Goal: Information Seeking & Learning: Learn about a topic

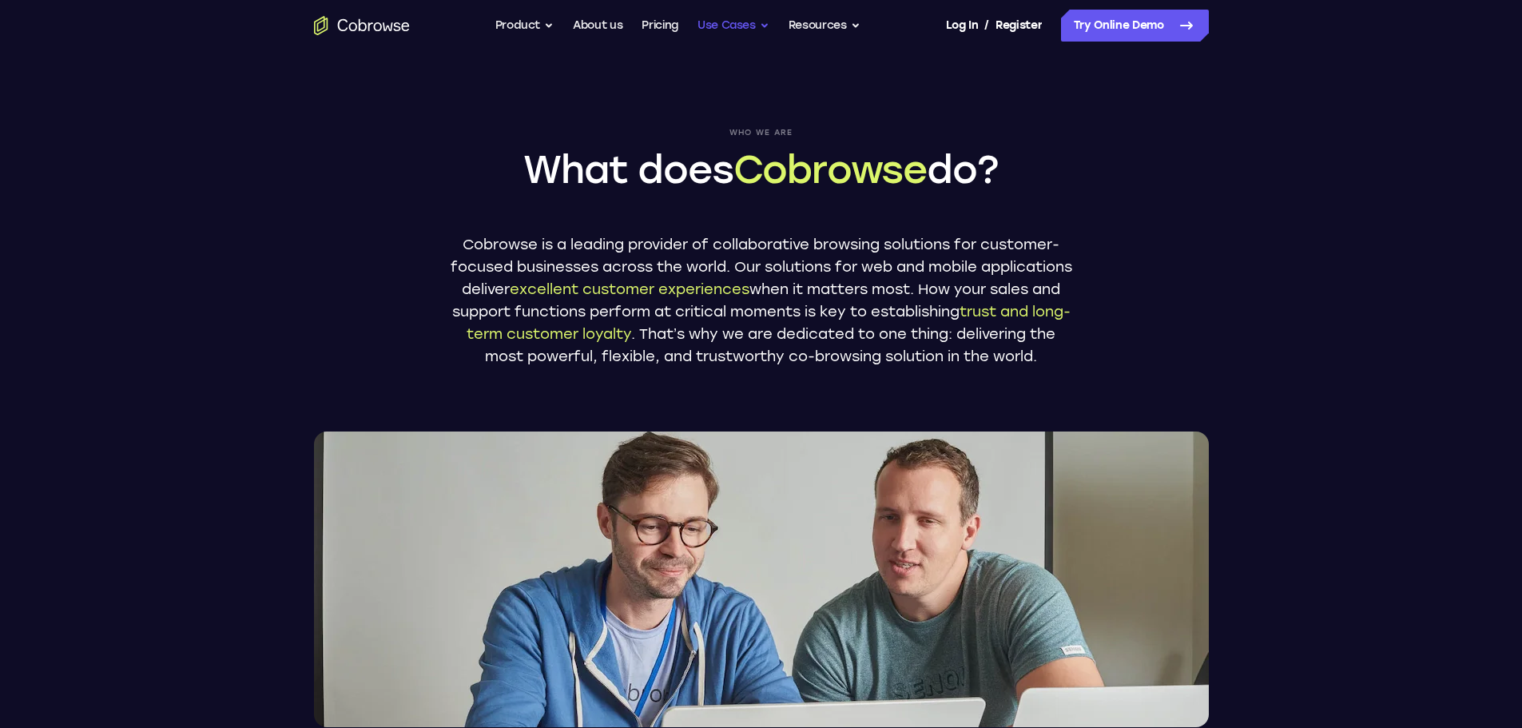
click at [756, 28] on button "Use Cases" at bounding box center [733, 26] width 72 height 32
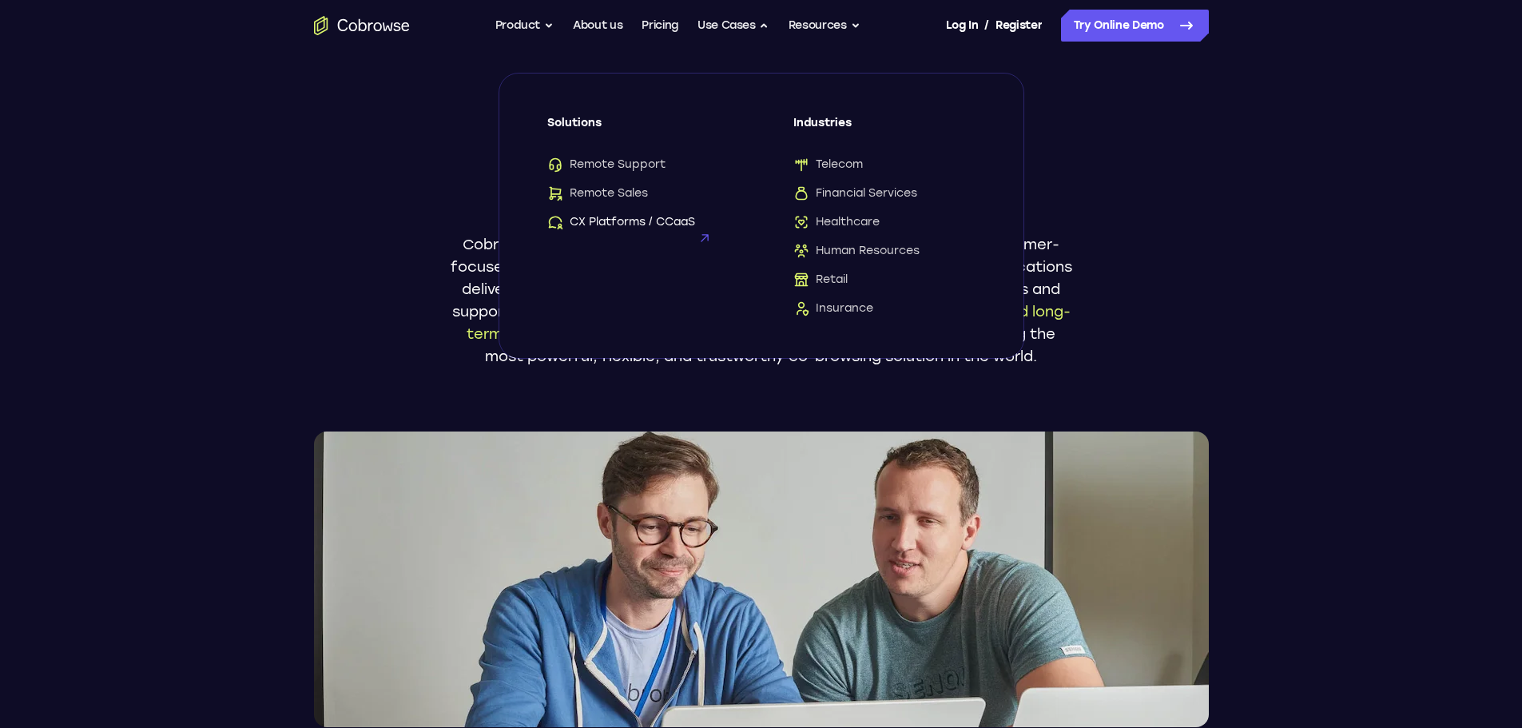
click at [631, 224] on span "CX Platforms / CCaaS" at bounding box center [621, 222] width 148 height 16
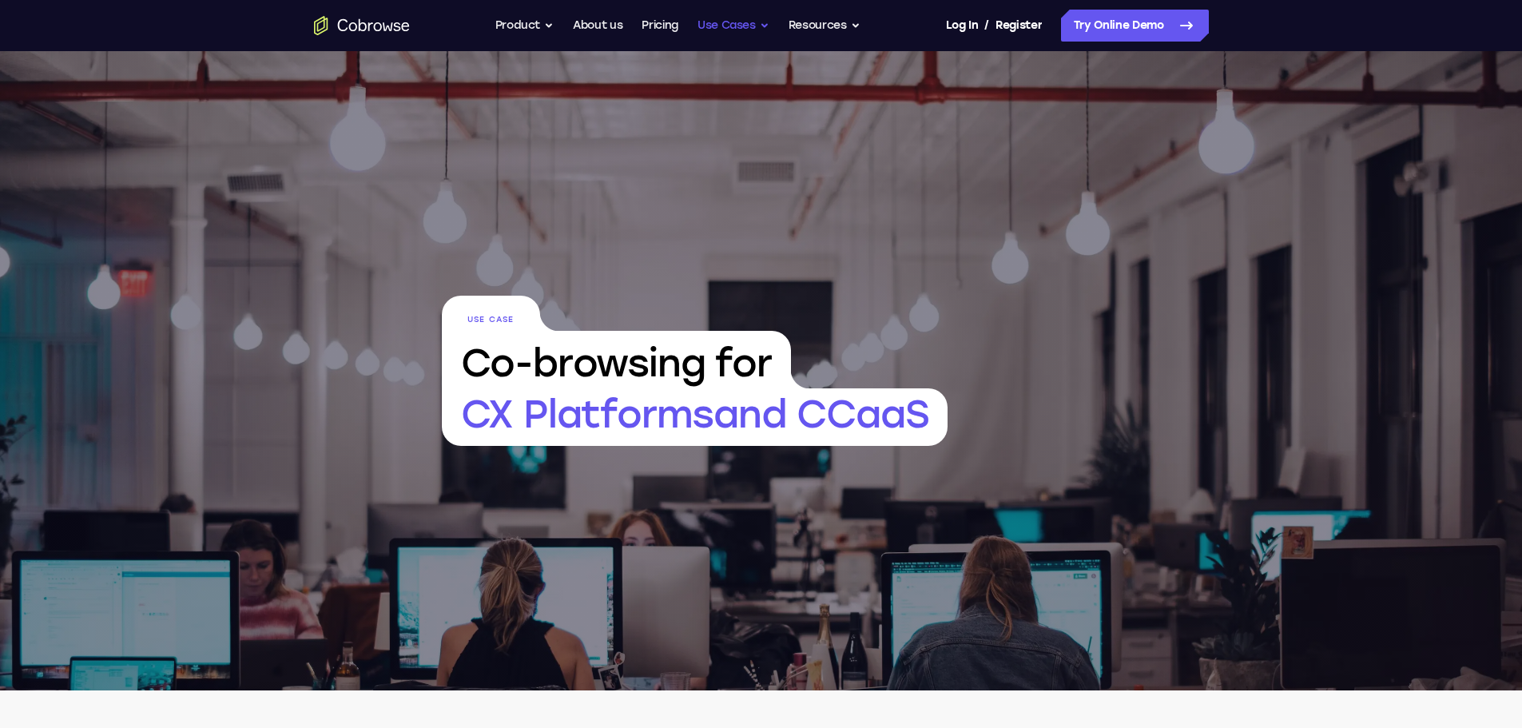
click at [764, 26] on button "Use Cases" at bounding box center [733, 26] width 72 height 32
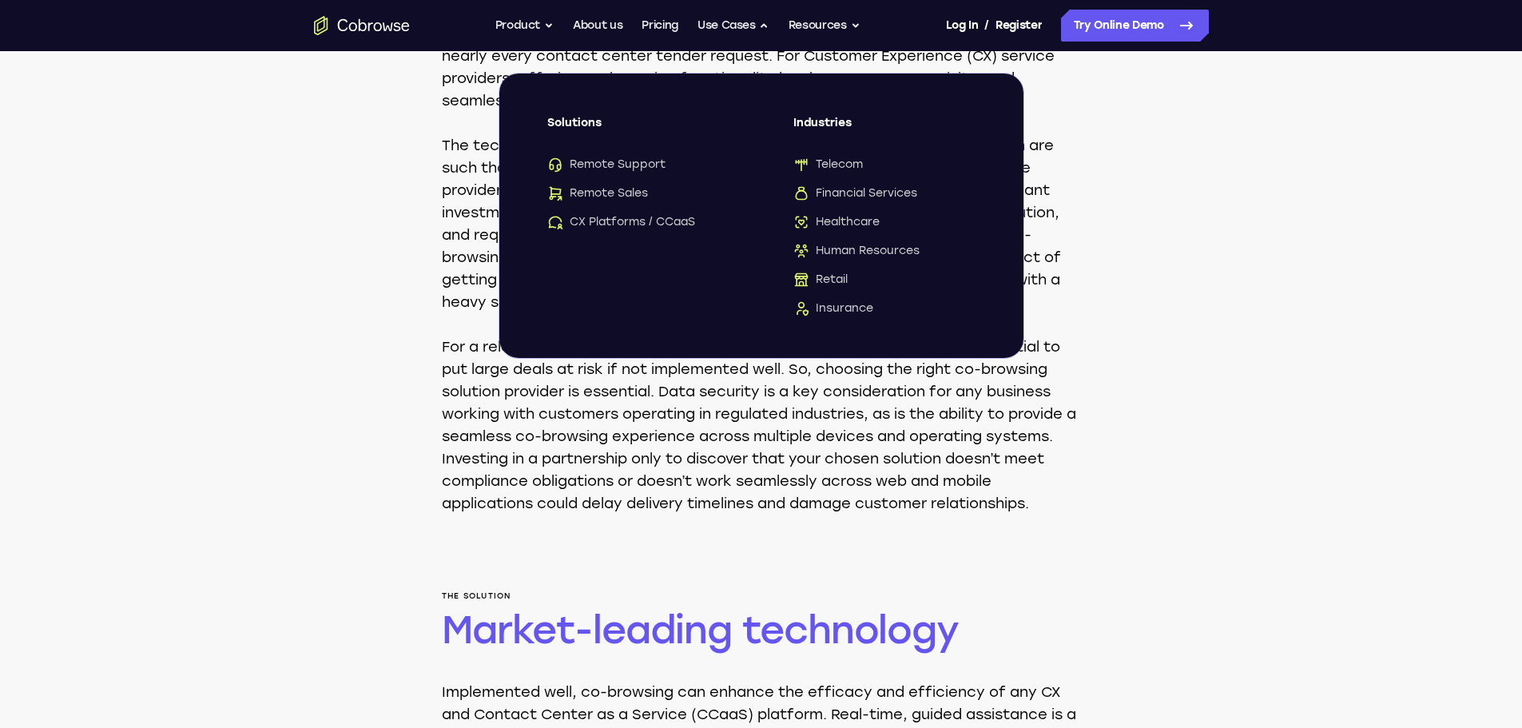
scroll to position [1278, 0]
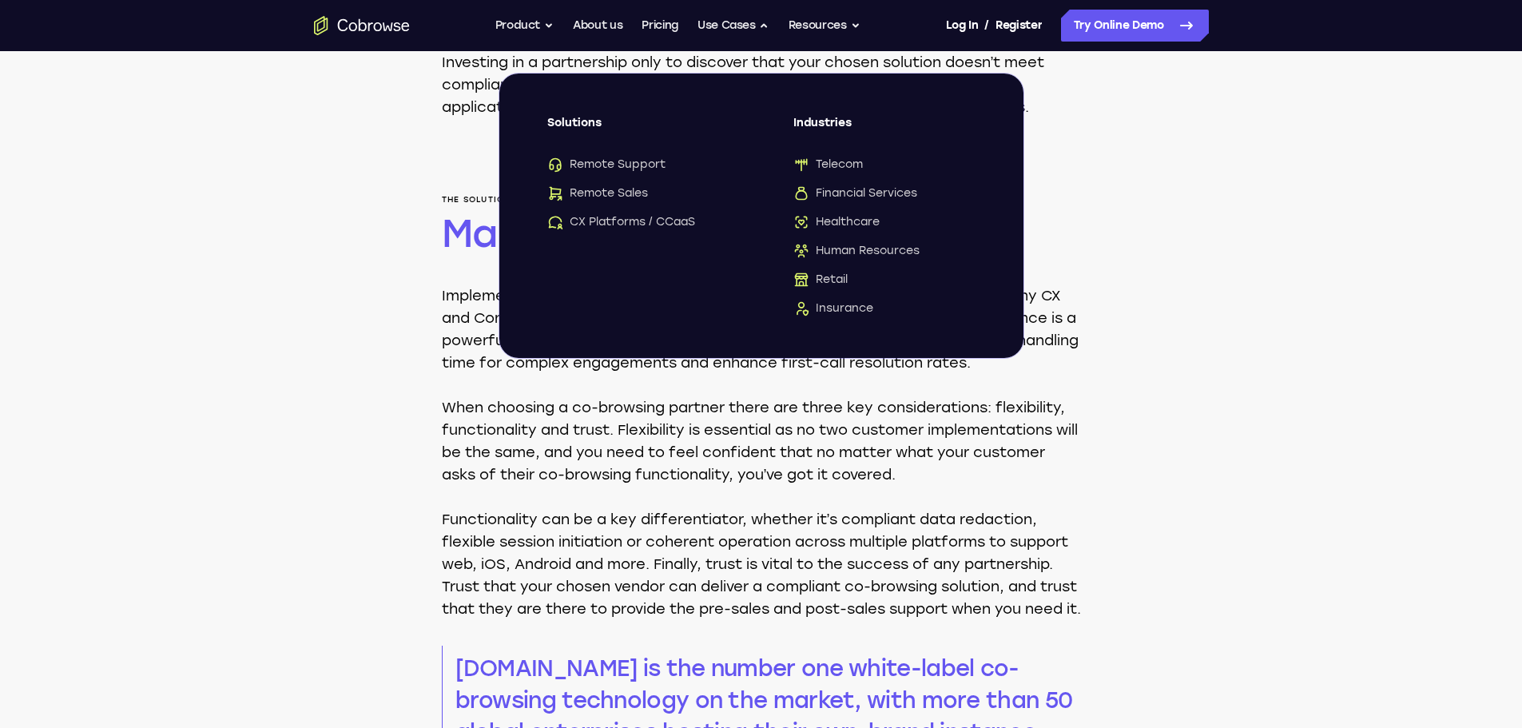
click at [1311, 403] on div "The problem Demand for Cobrowse The business case for co-browsing is well-estab…" at bounding box center [761, 134] width 1522 height 1444
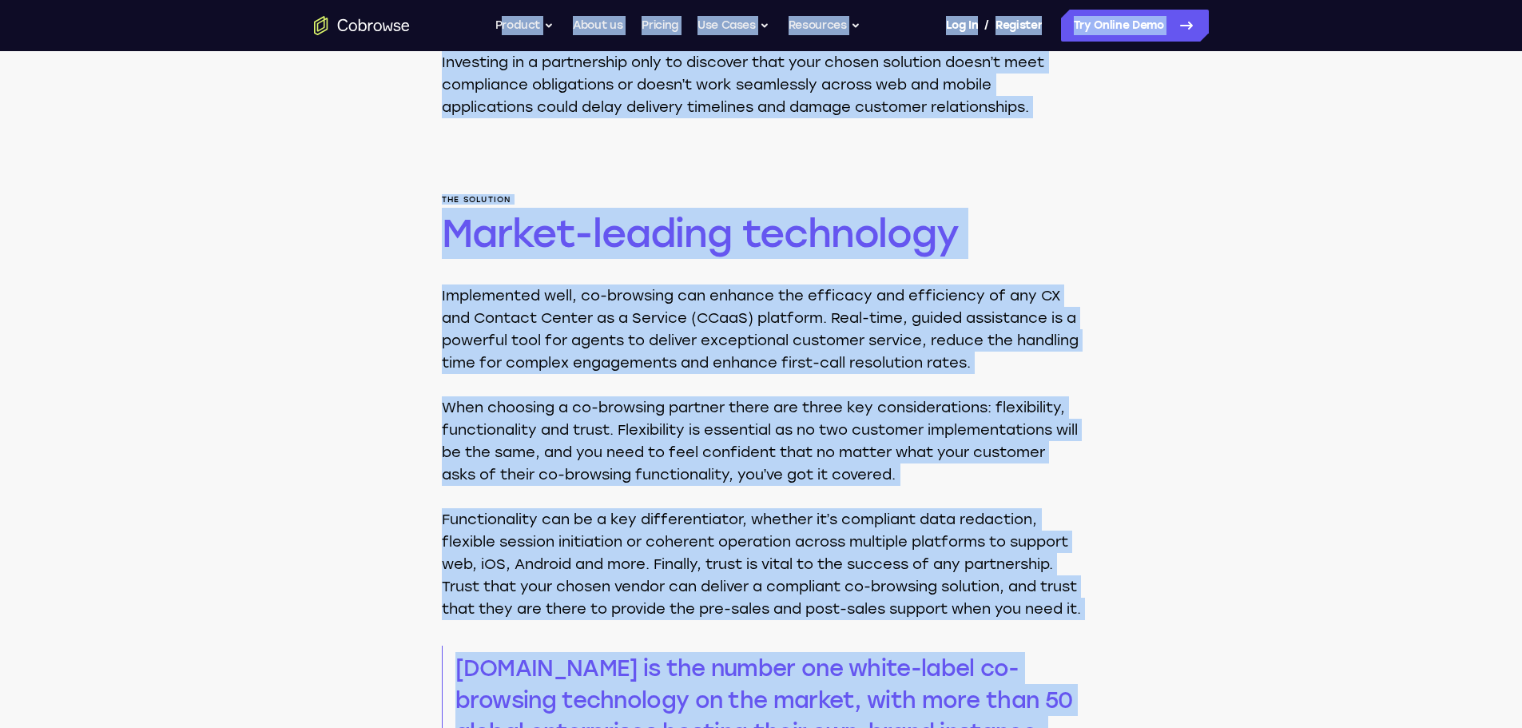
copy body "Product About us Pricing Go back Solutions Remote Support Remote Sales CX Platf…"
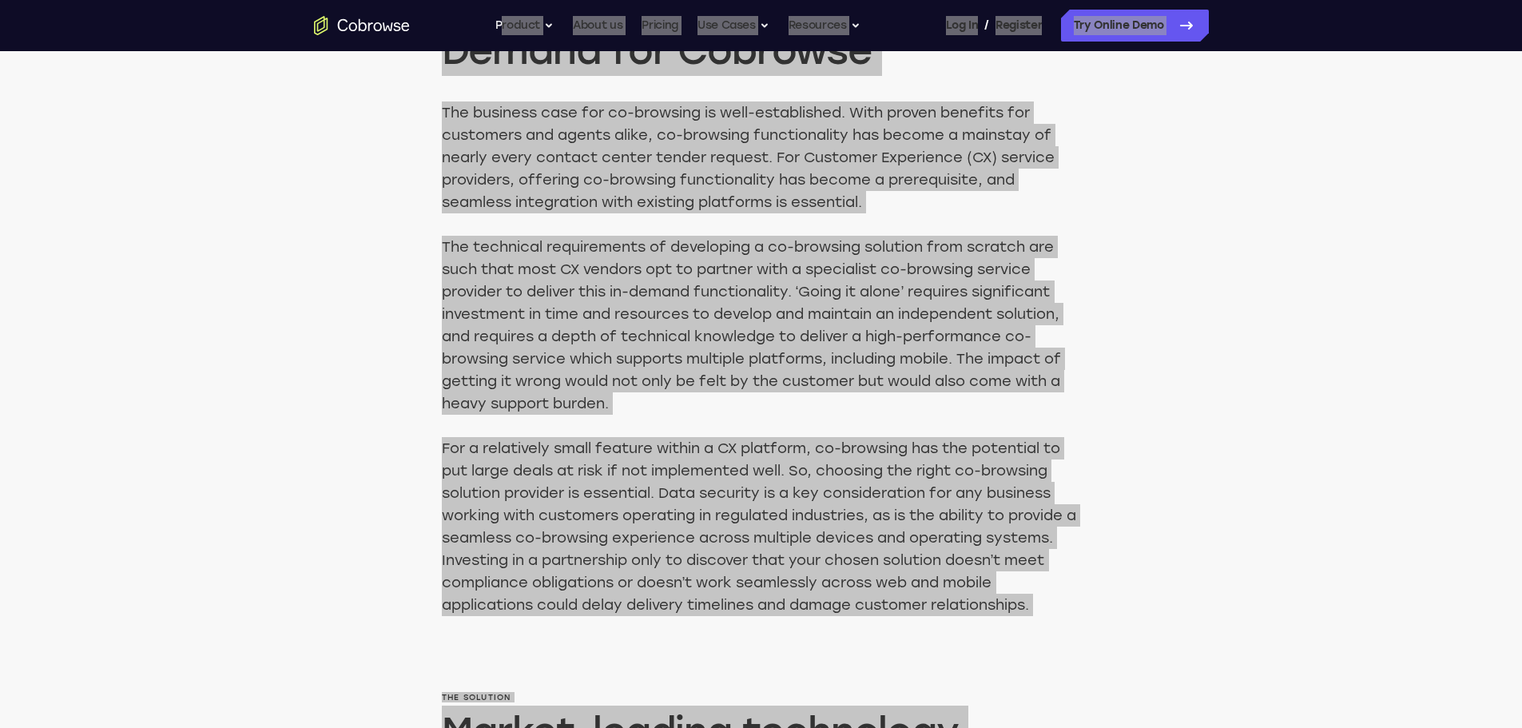
scroll to position [639, 0]
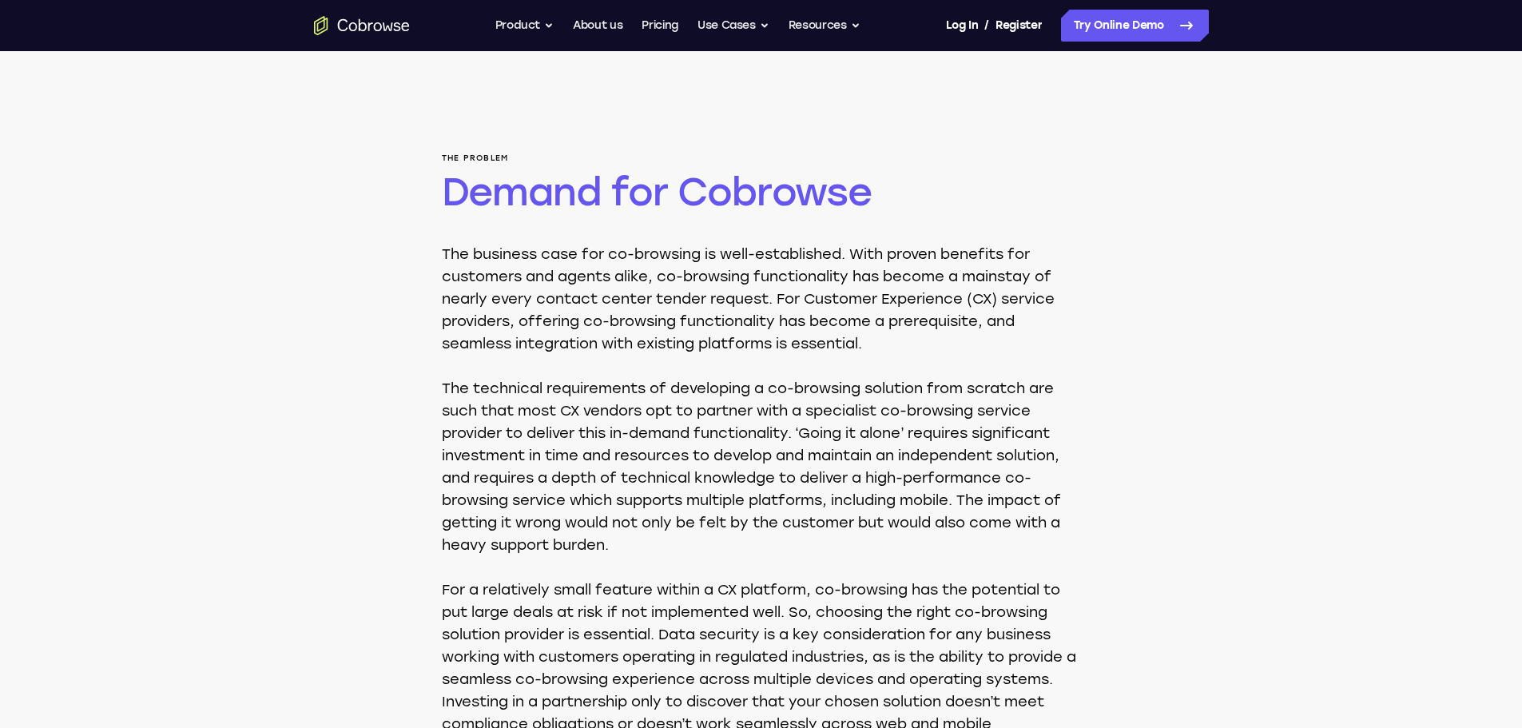
scroll to position [0, 0]
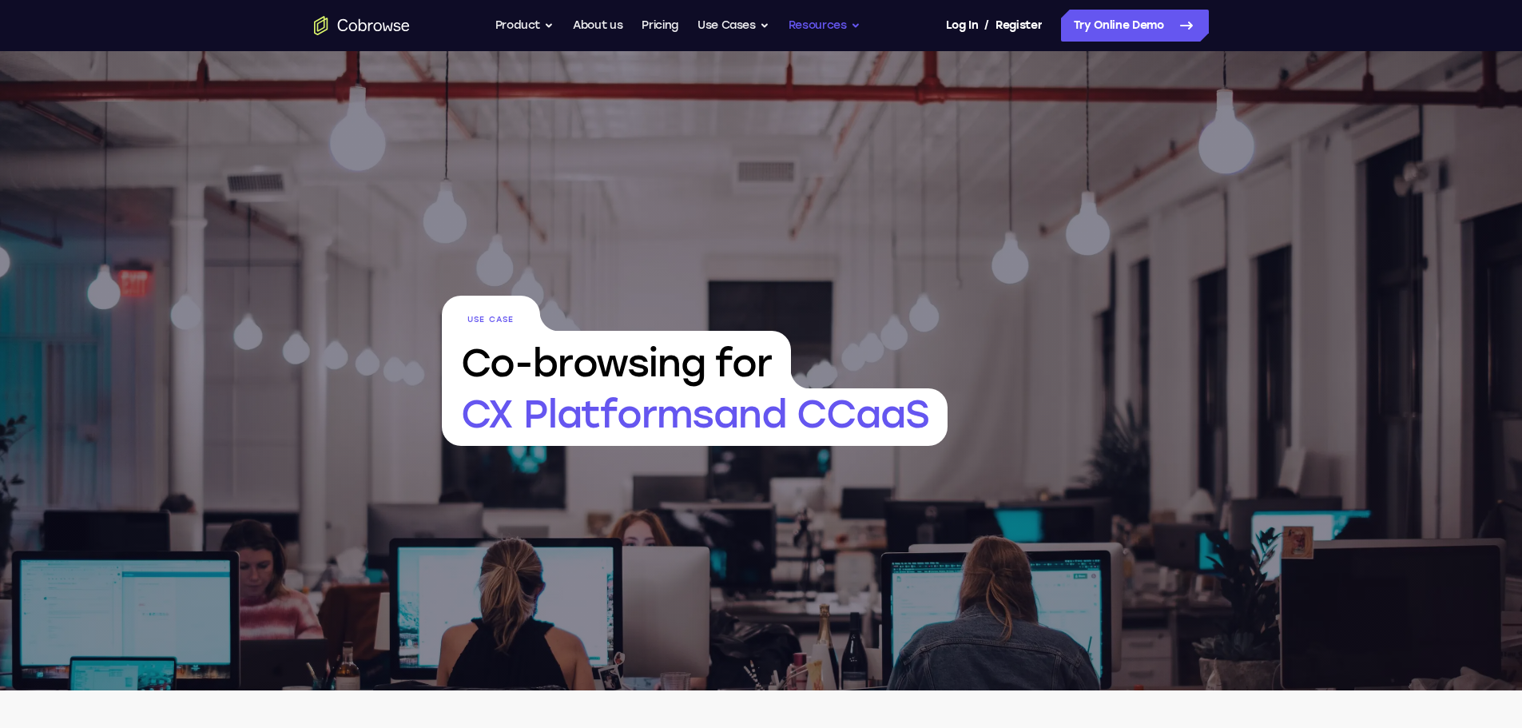
click at [852, 26] on button "Resources" at bounding box center [824, 26] width 72 height 32
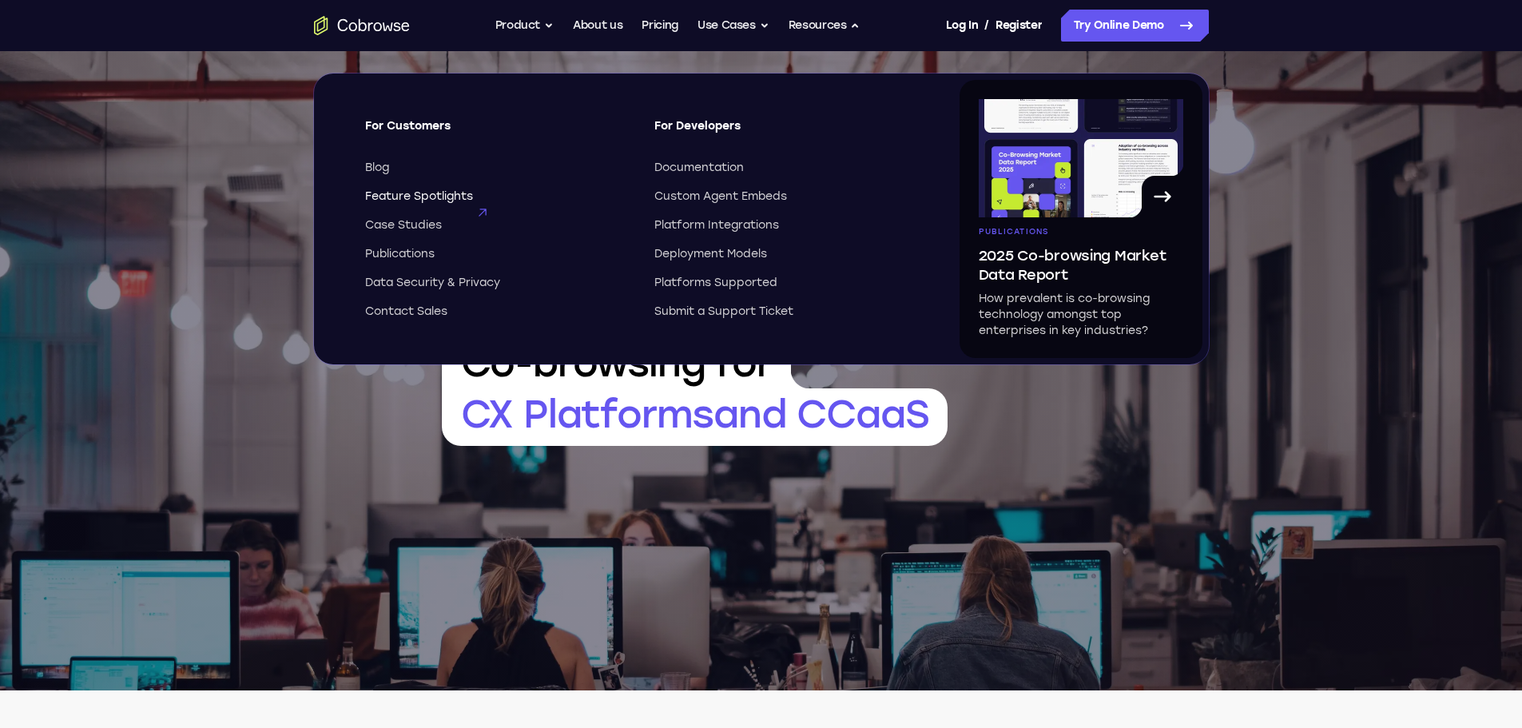
click at [409, 197] on span "Feature Spotlights" at bounding box center [419, 197] width 108 height 16
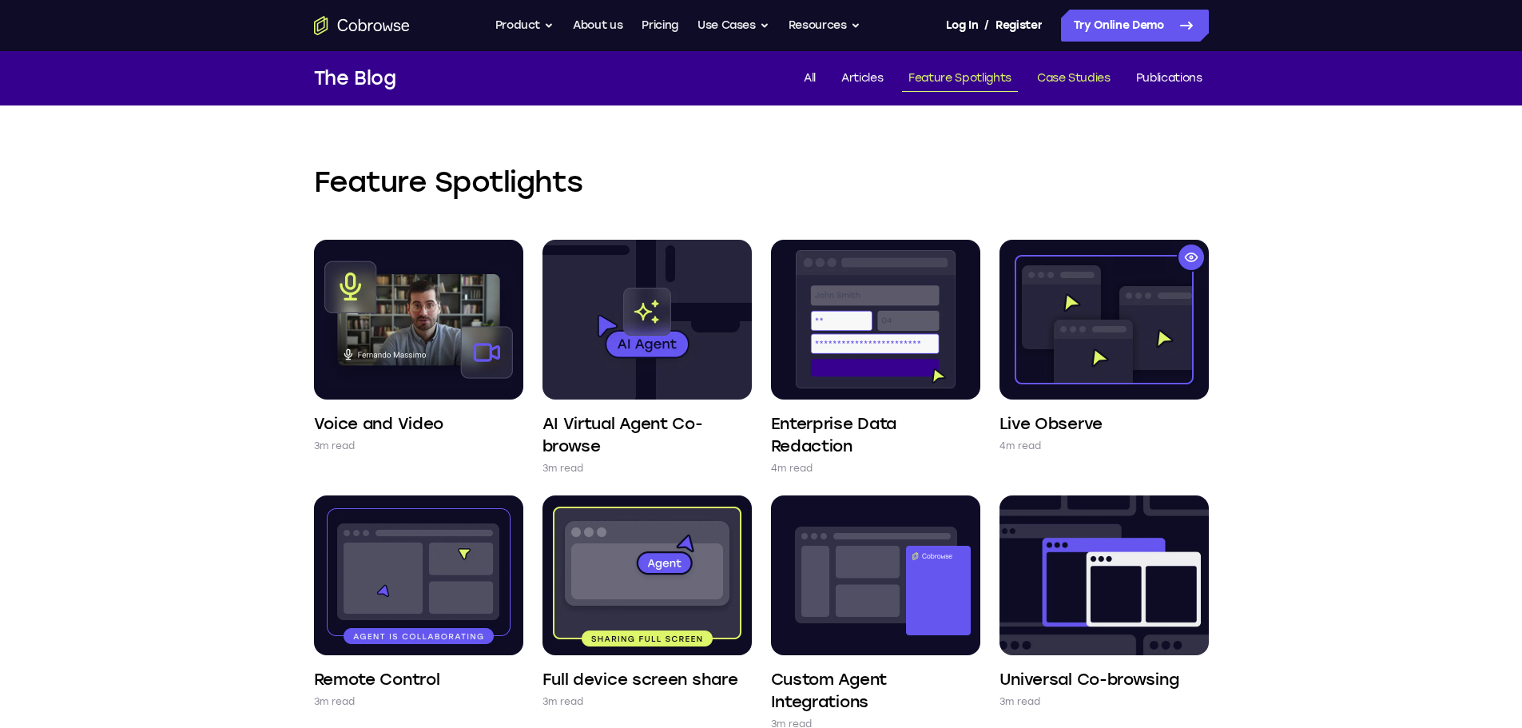
click at [1088, 77] on link "Case Studies" at bounding box center [1073, 79] width 86 height 26
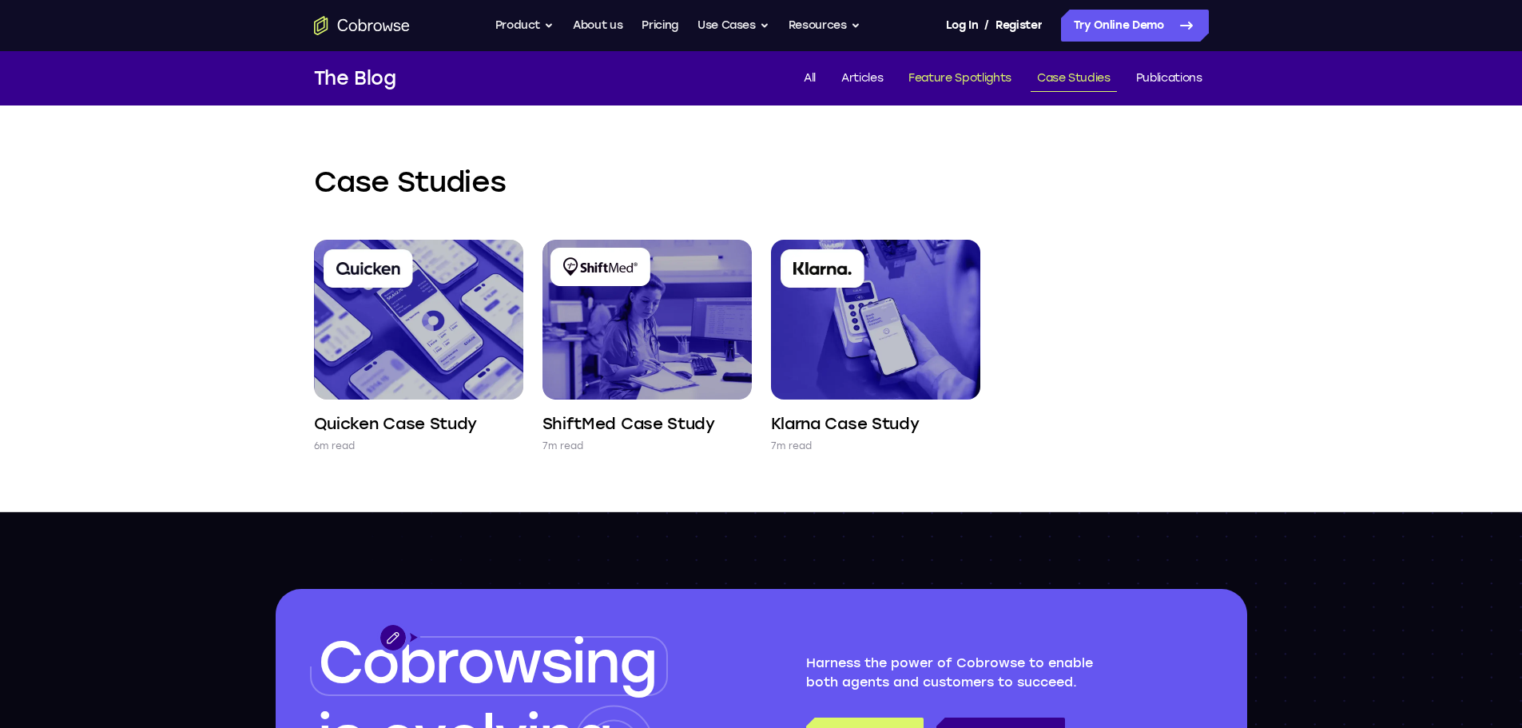
click at [974, 83] on link "Feature Spotlights" at bounding box center [960, 79] width 116 height 26
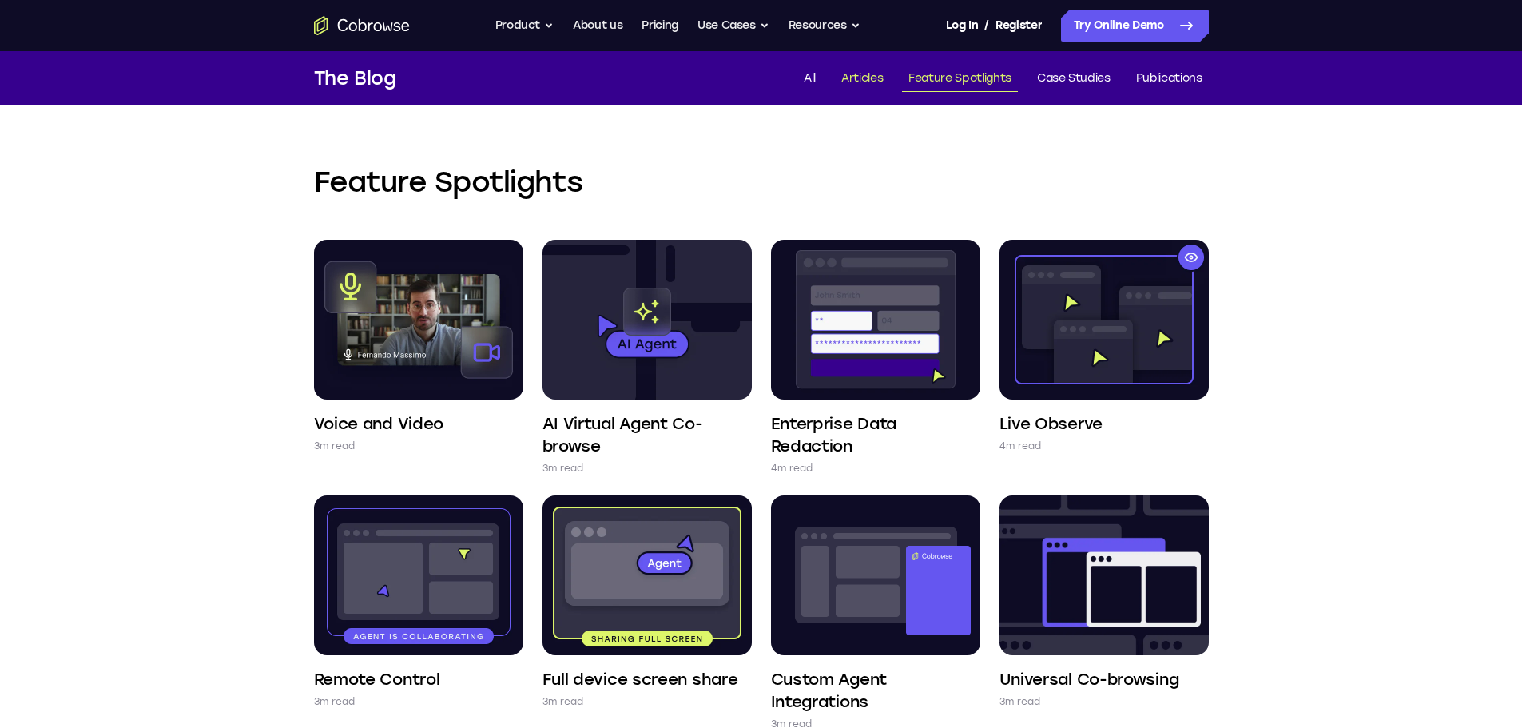
click at [866, 82] on link "Articles" at bounding box center [862, 79] width 54 height 26
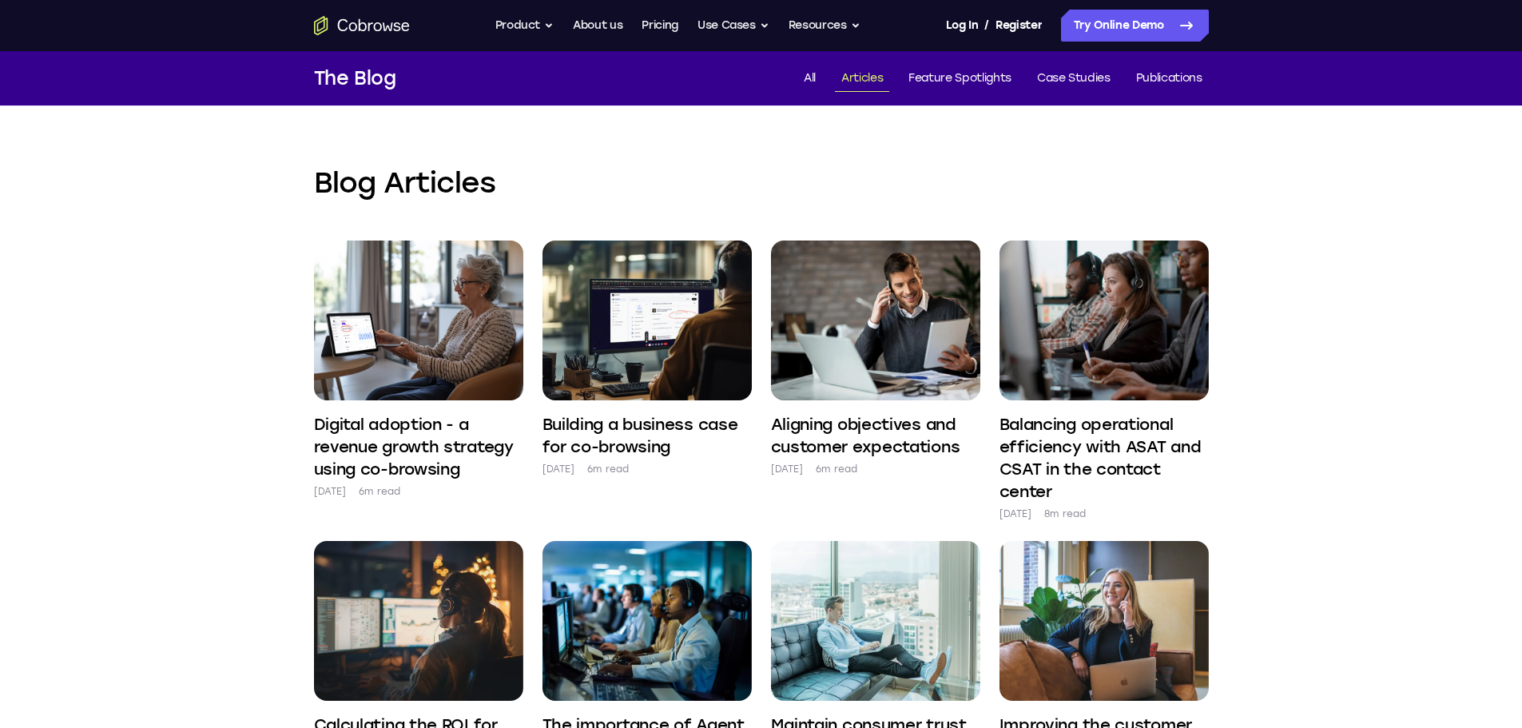
scroll to position [479, 0]
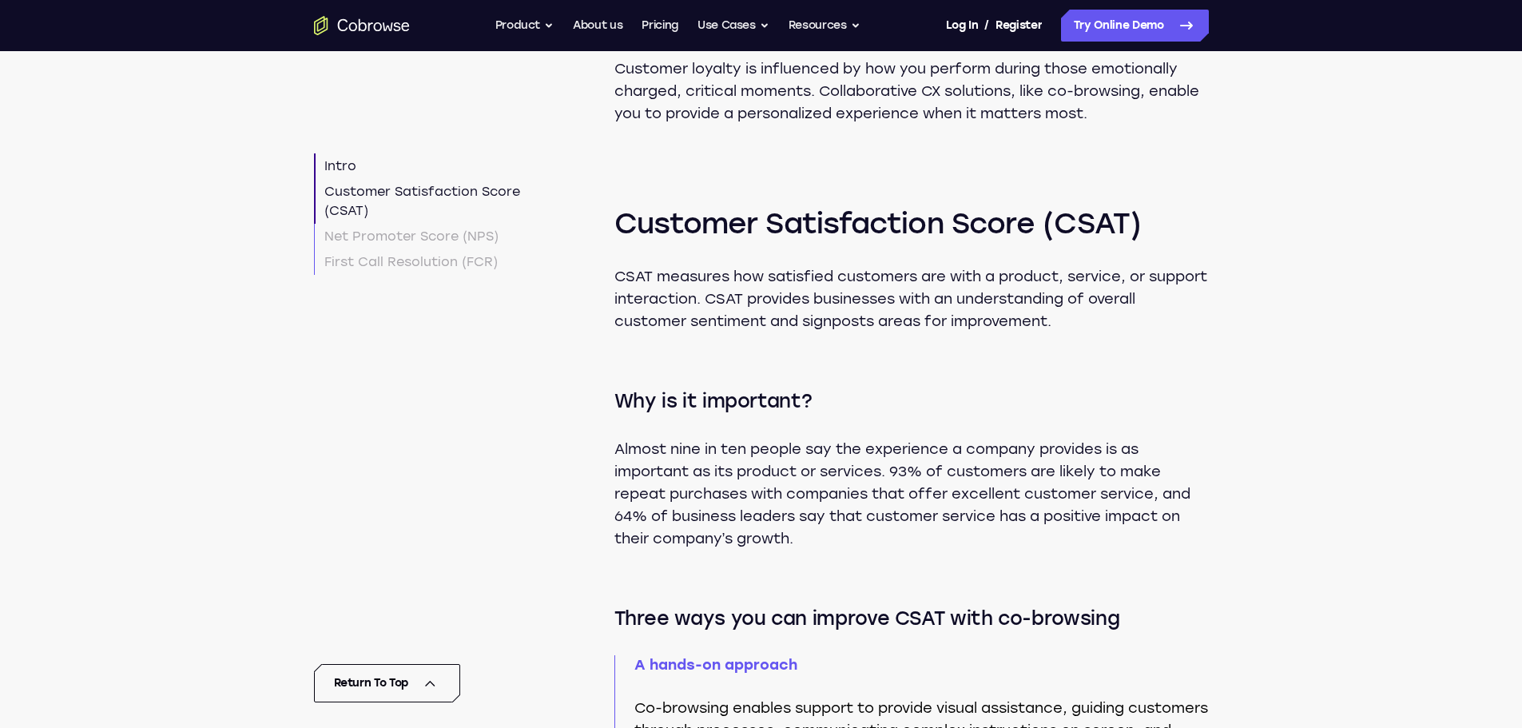
scroll to position [1358, 0]
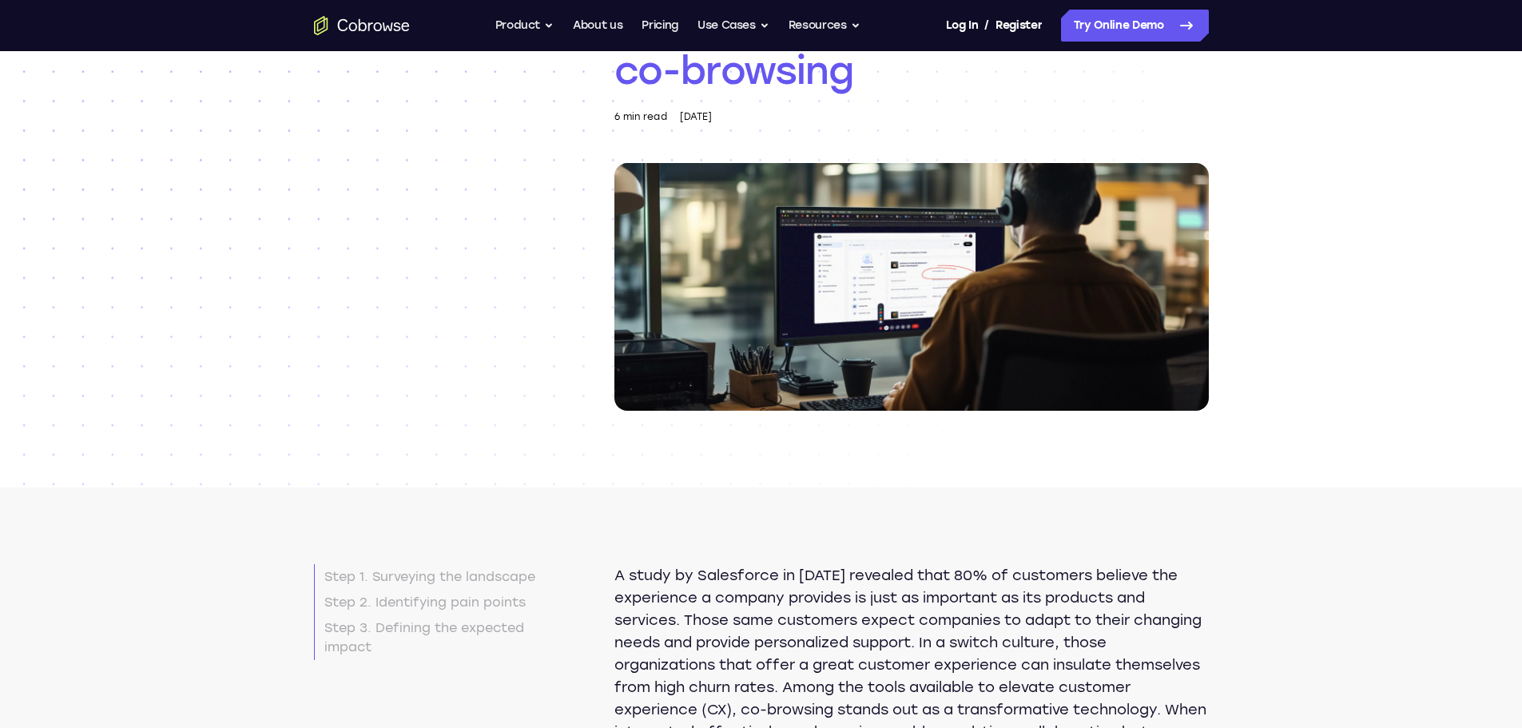
scroll to position [160, 0]
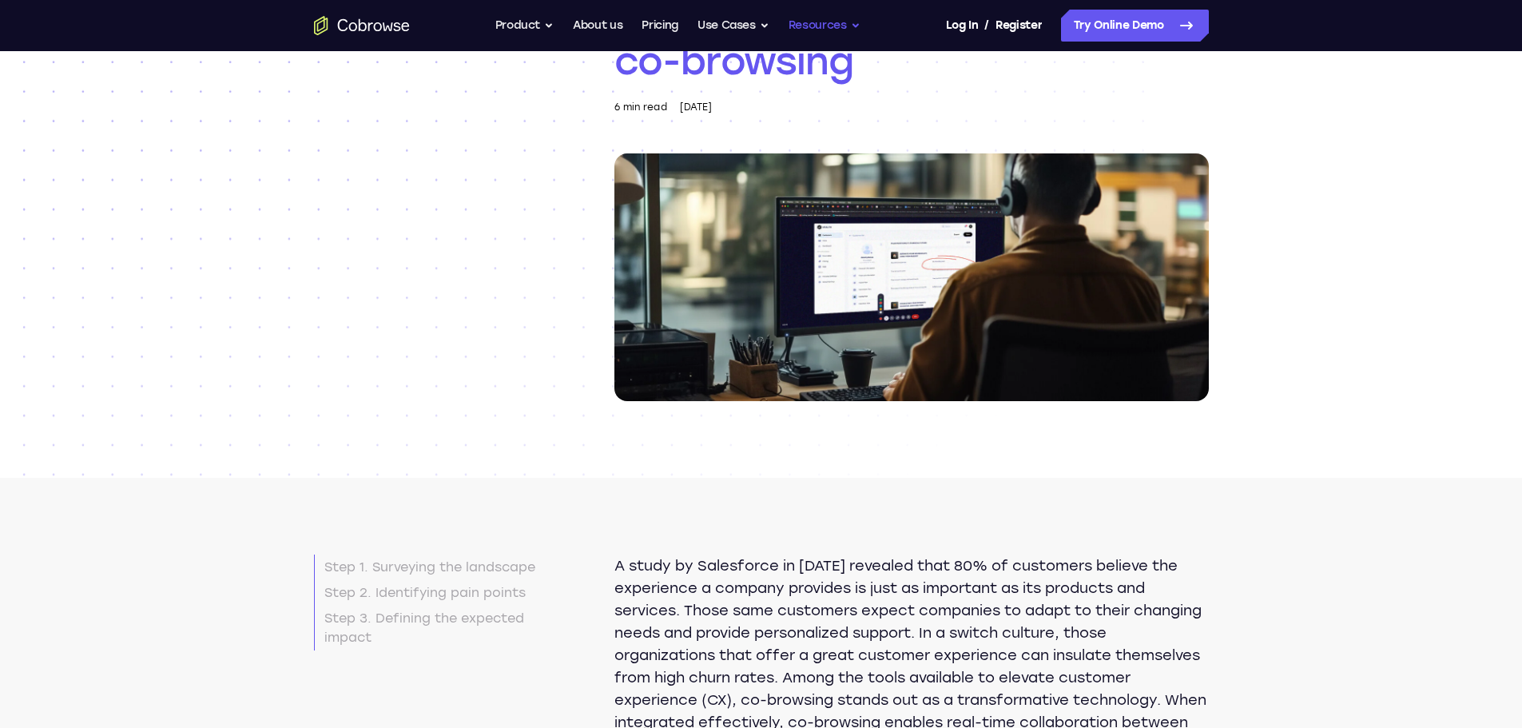
click at [825, 25] on button "Resources" at bounding box center [824, 26] width 72 height 32
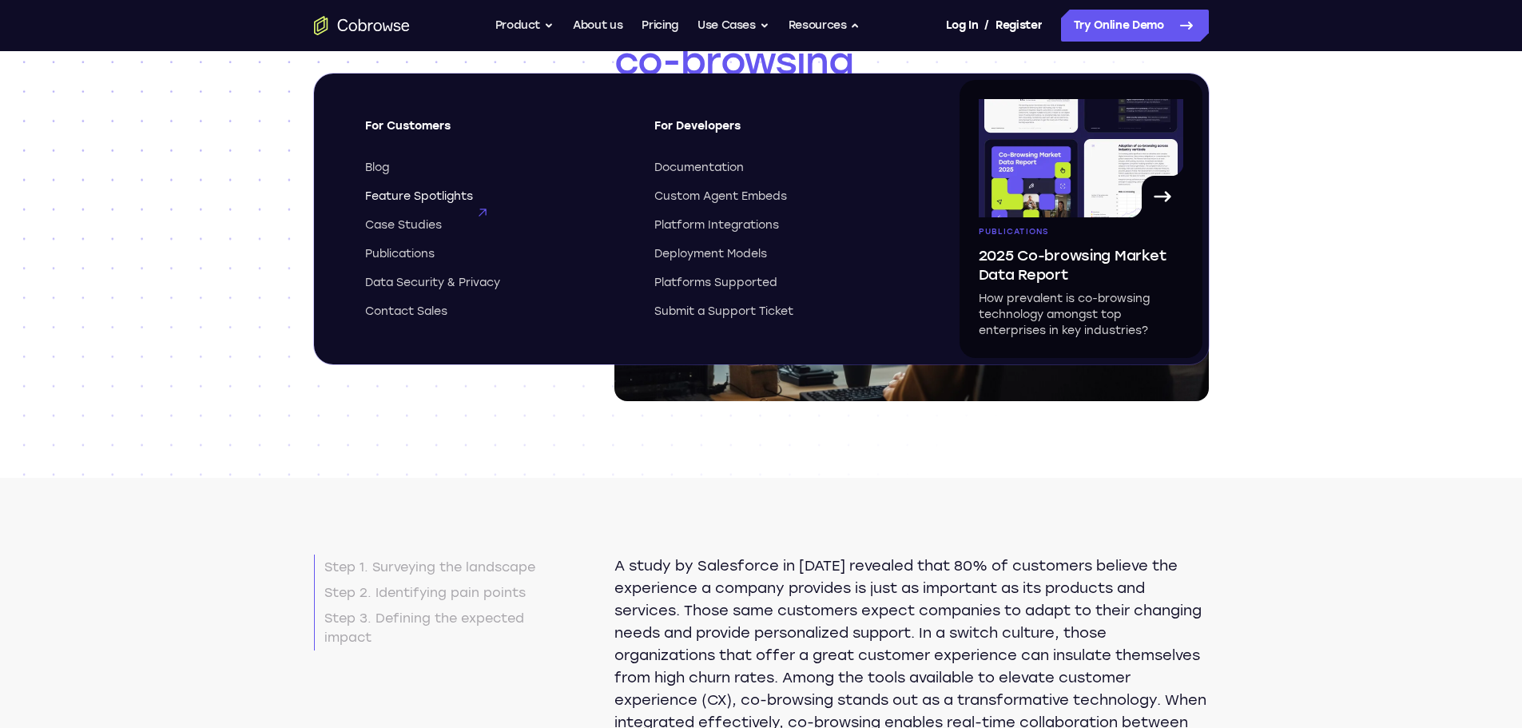
click at [441, 193] on span "Feature Spotlights" at bounding box center [419, 197] width 108 height 16
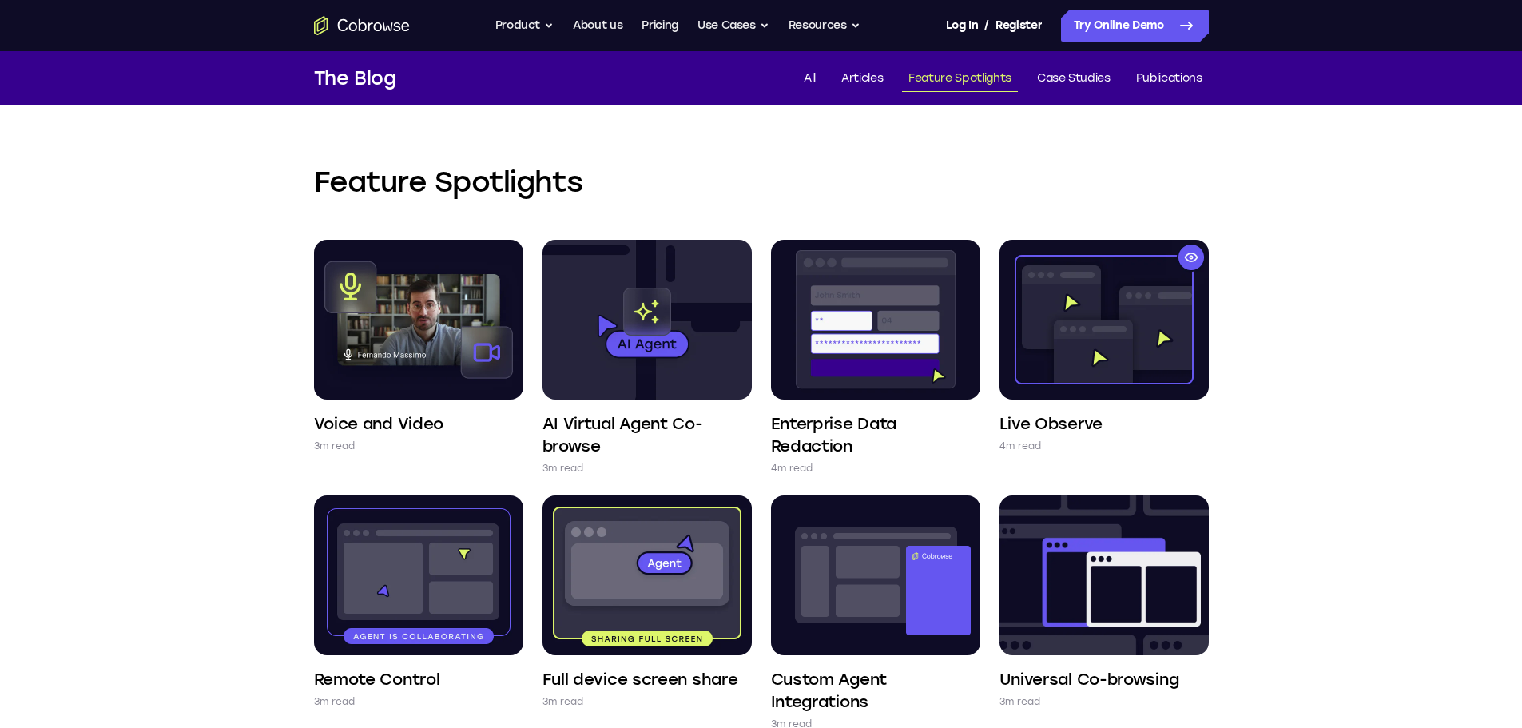
click at [1254, 228] on div "Feature Spotlights Voice and Video 3m read AI Virtual Agent Co-browse 3m read E…" at bounding box center [761, 691] width 1023 height 1173
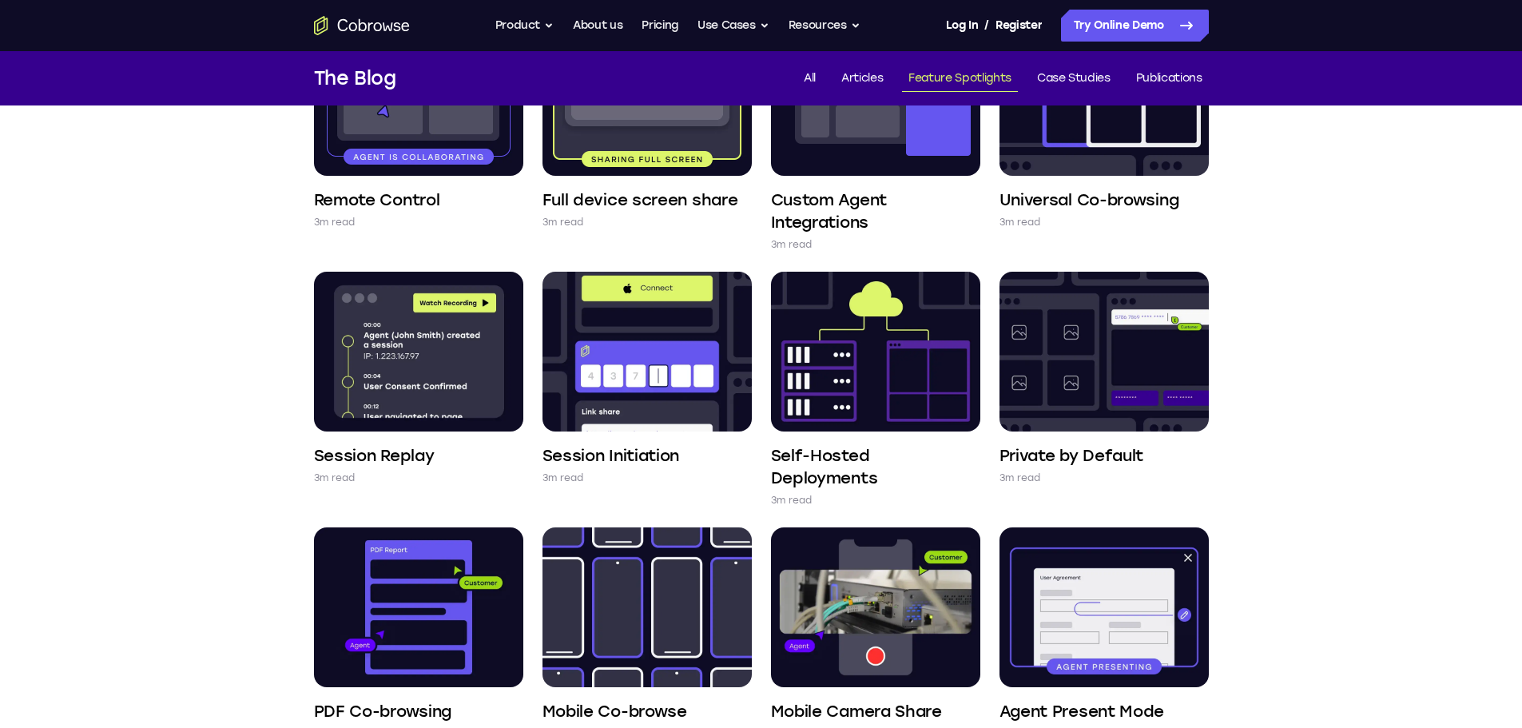
scroll to position [799, 0]
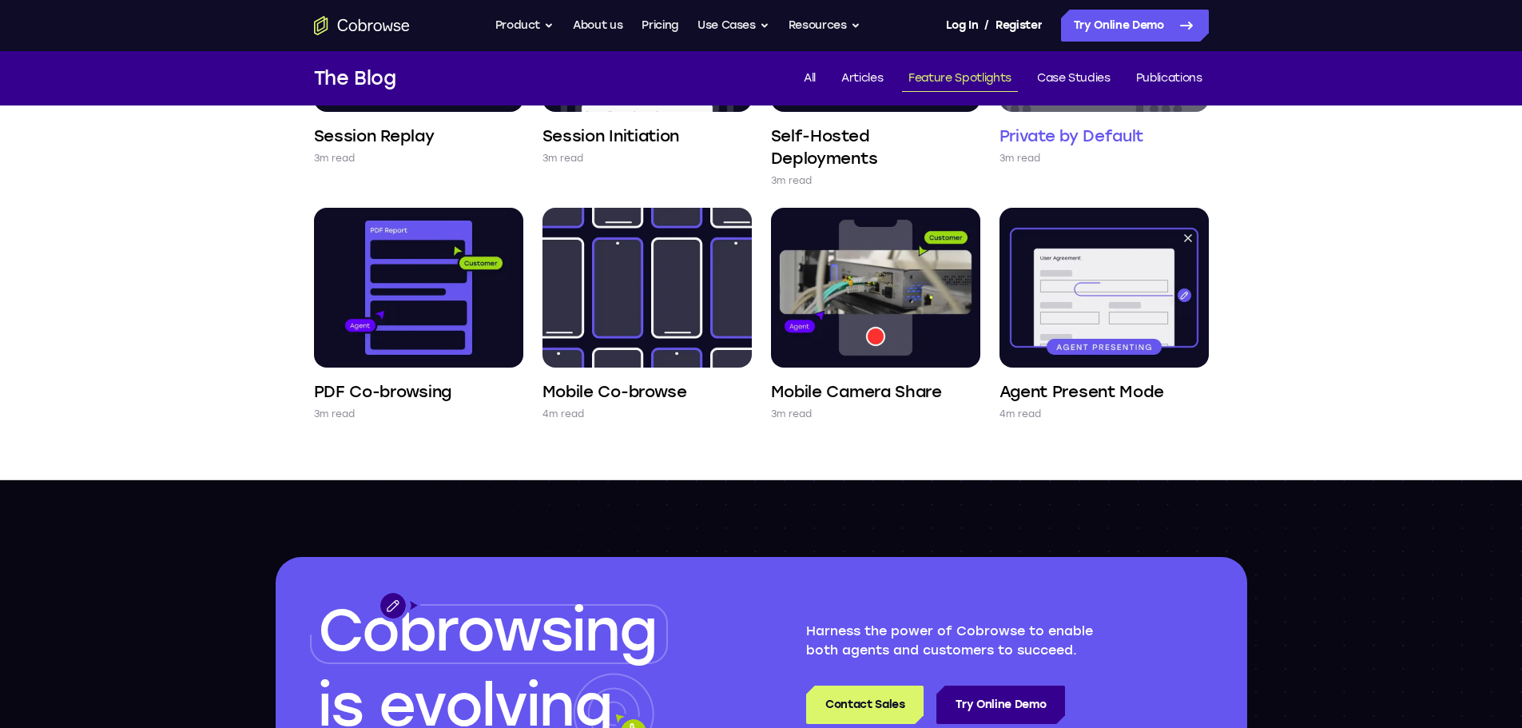
click at [1086, 134] on h4 "Private by Default" at bounding box center [1071, 136] width 145 height 22
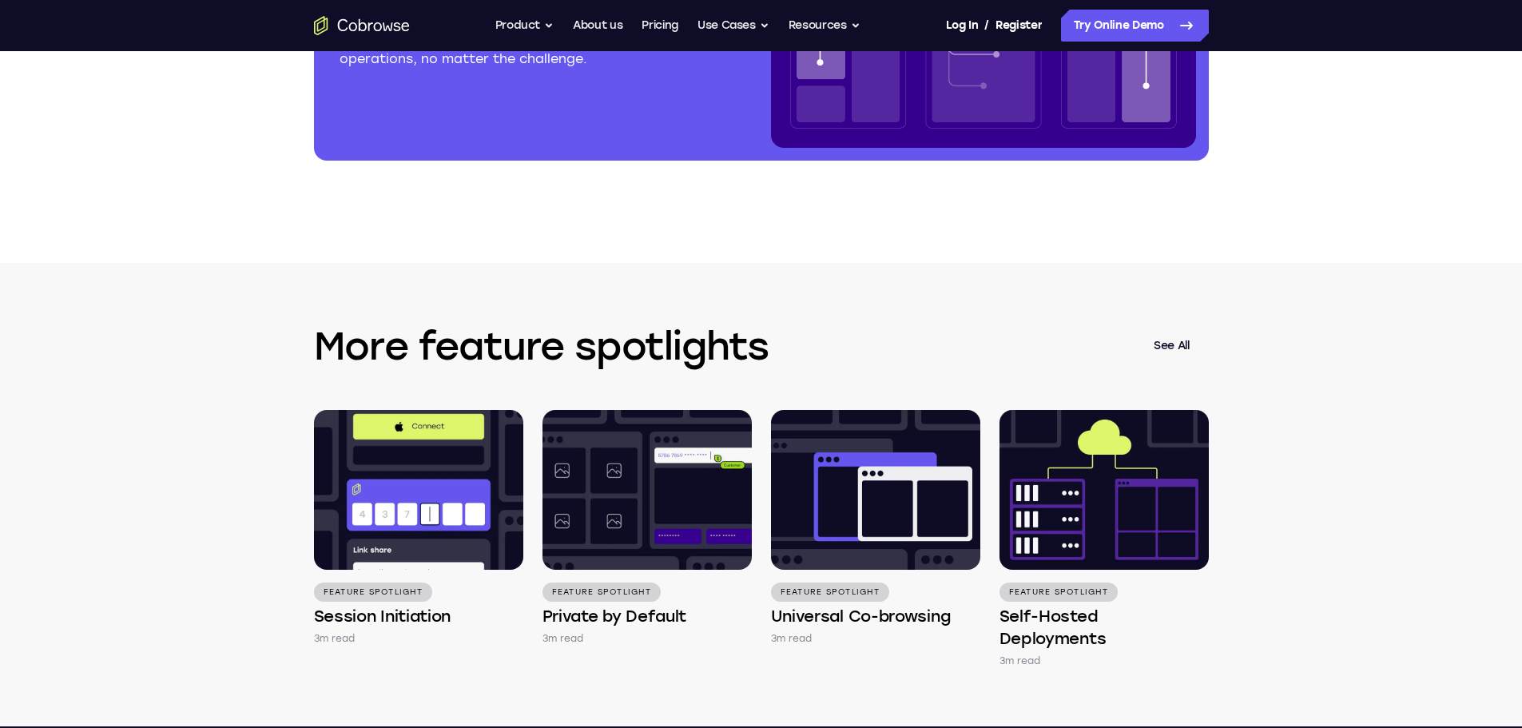
scroll to position [2876, 0]
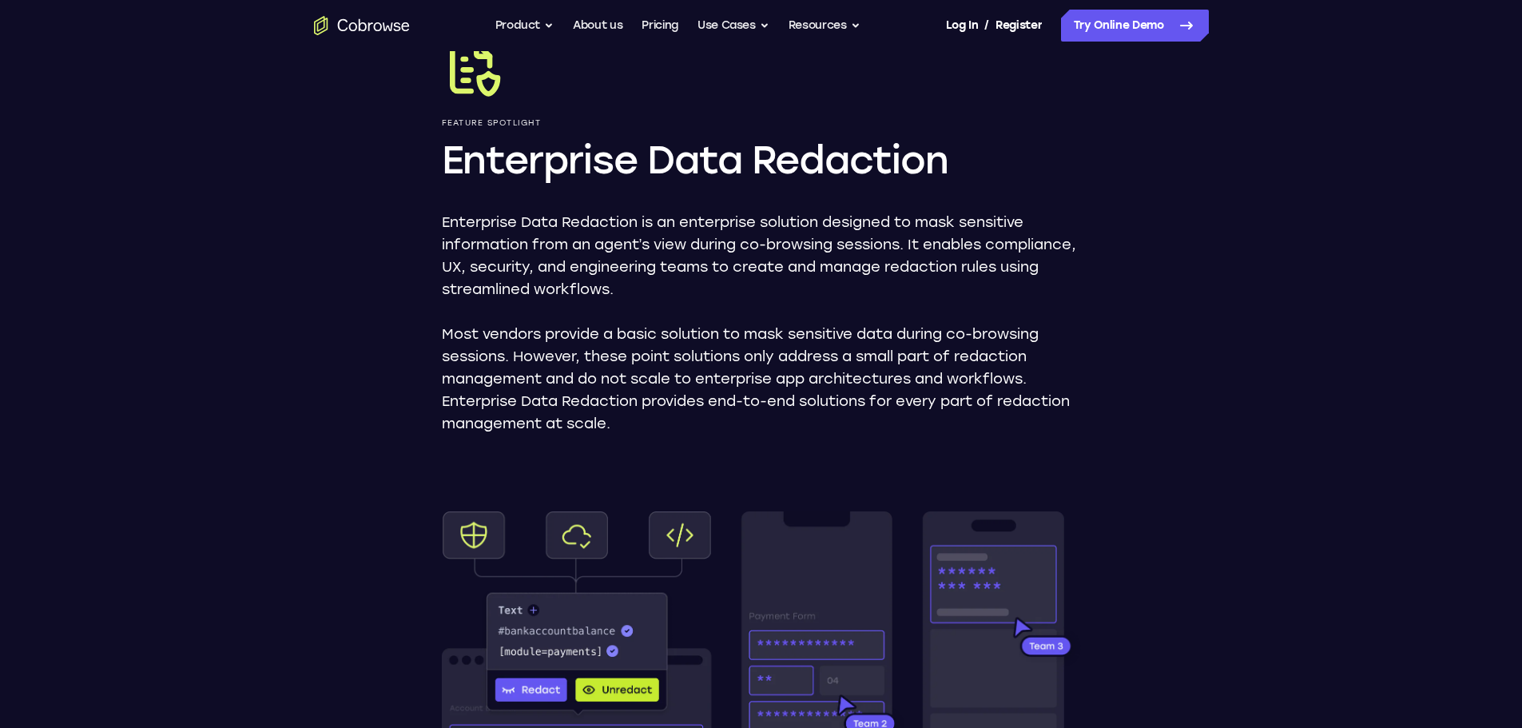
scroll to position [320, 0]
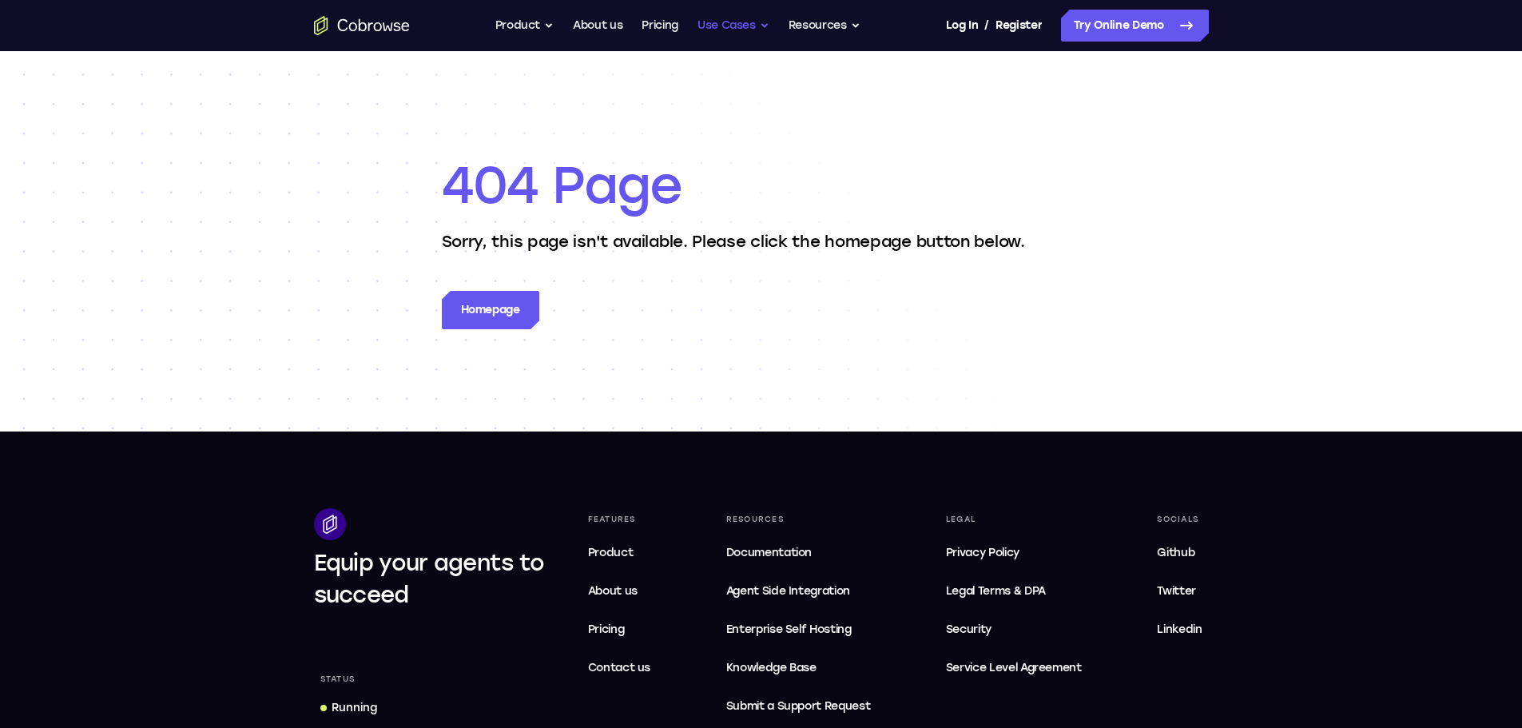
click at [728, 26] on button "Use Cases" at bounding box center [733, 26] width 72 height 32
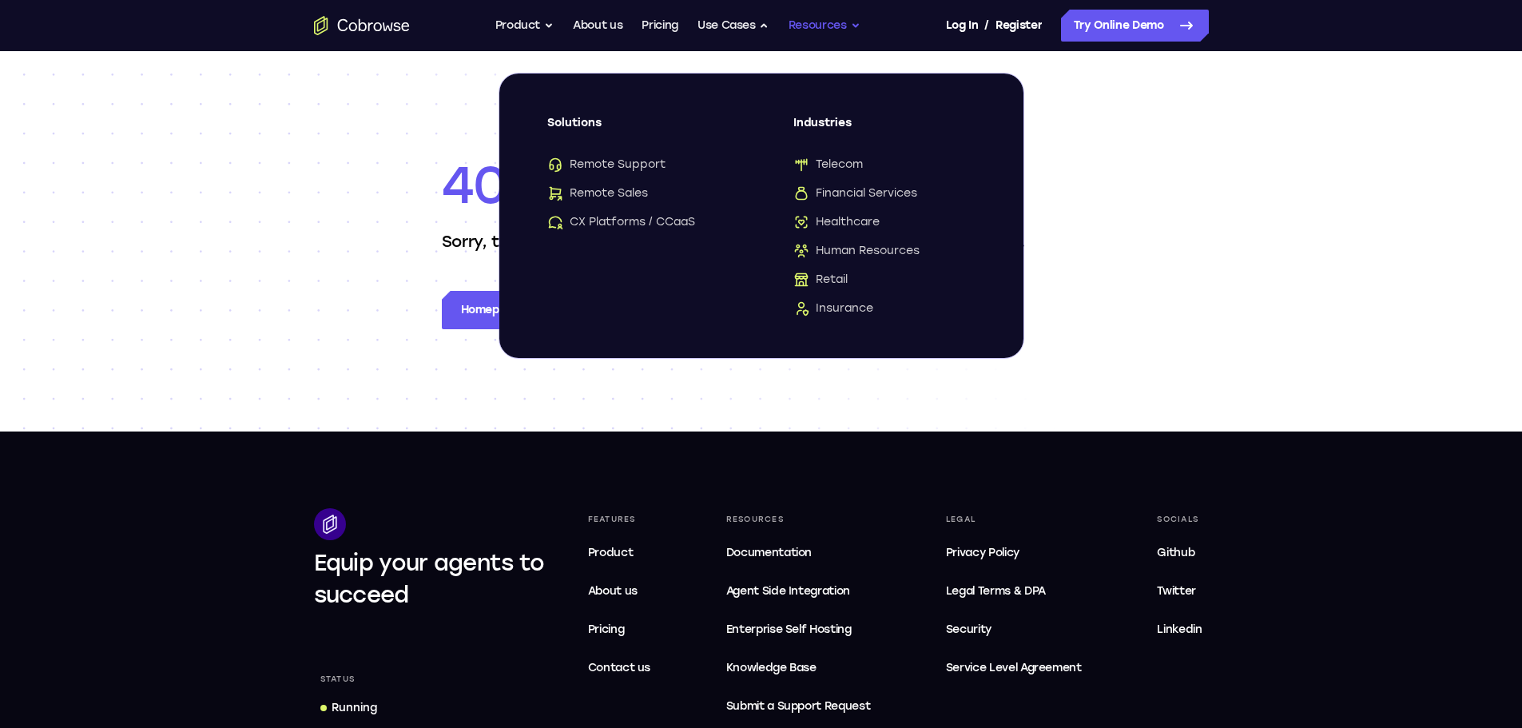
click at [840, 25] on button "Resources" at bounding box center [824, 26] width 72 height 32
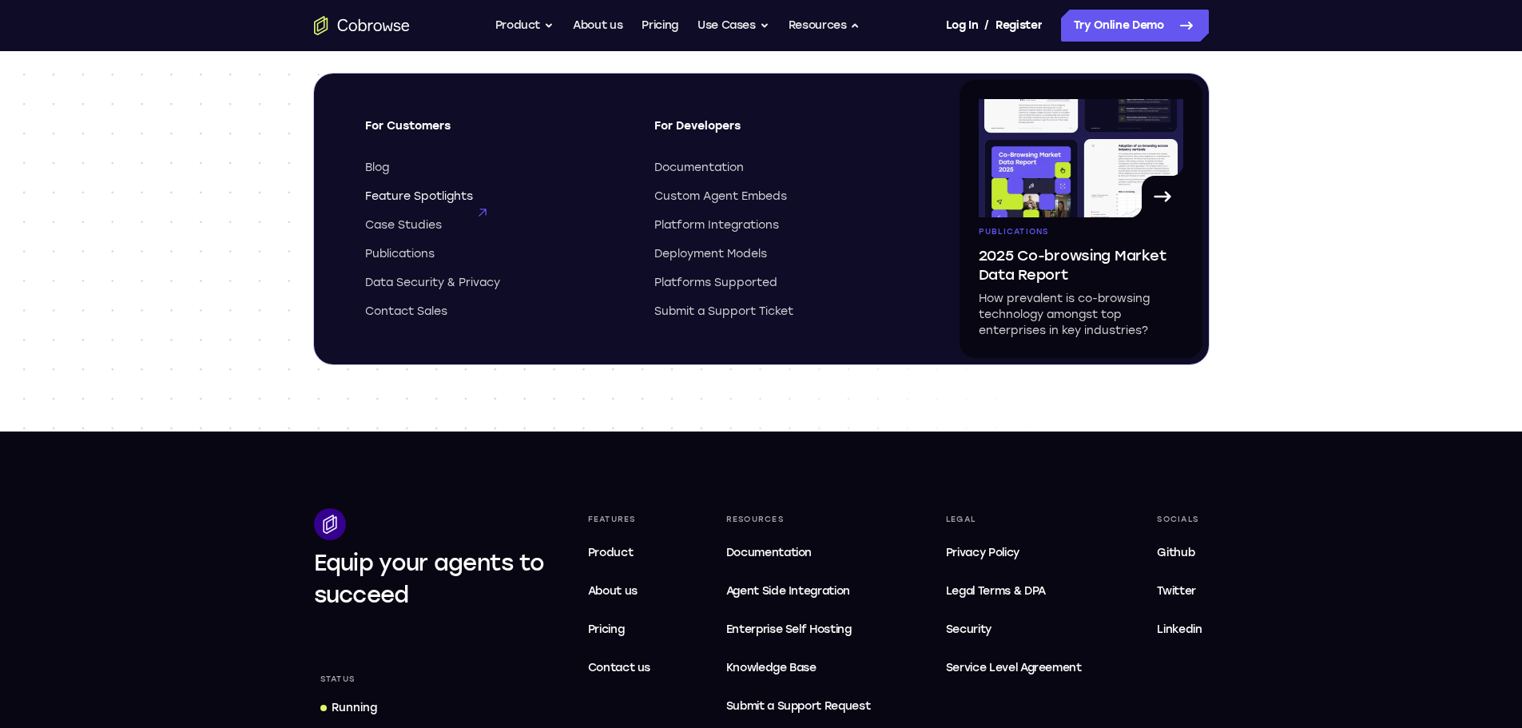
click at [415, 194] on span "Feature Spotlights" at bounding box center [419, 197] width 108 height 16
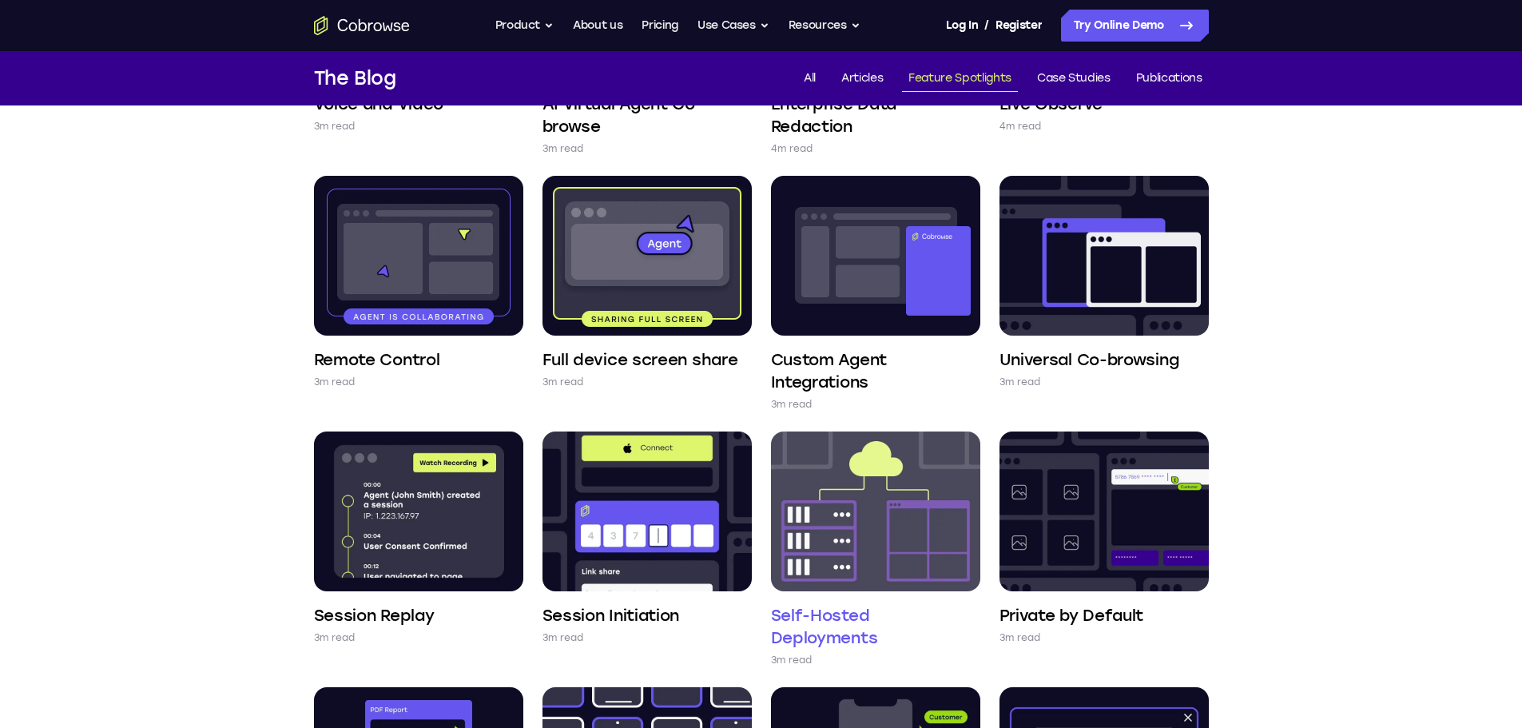
scroll to position [479, 0]
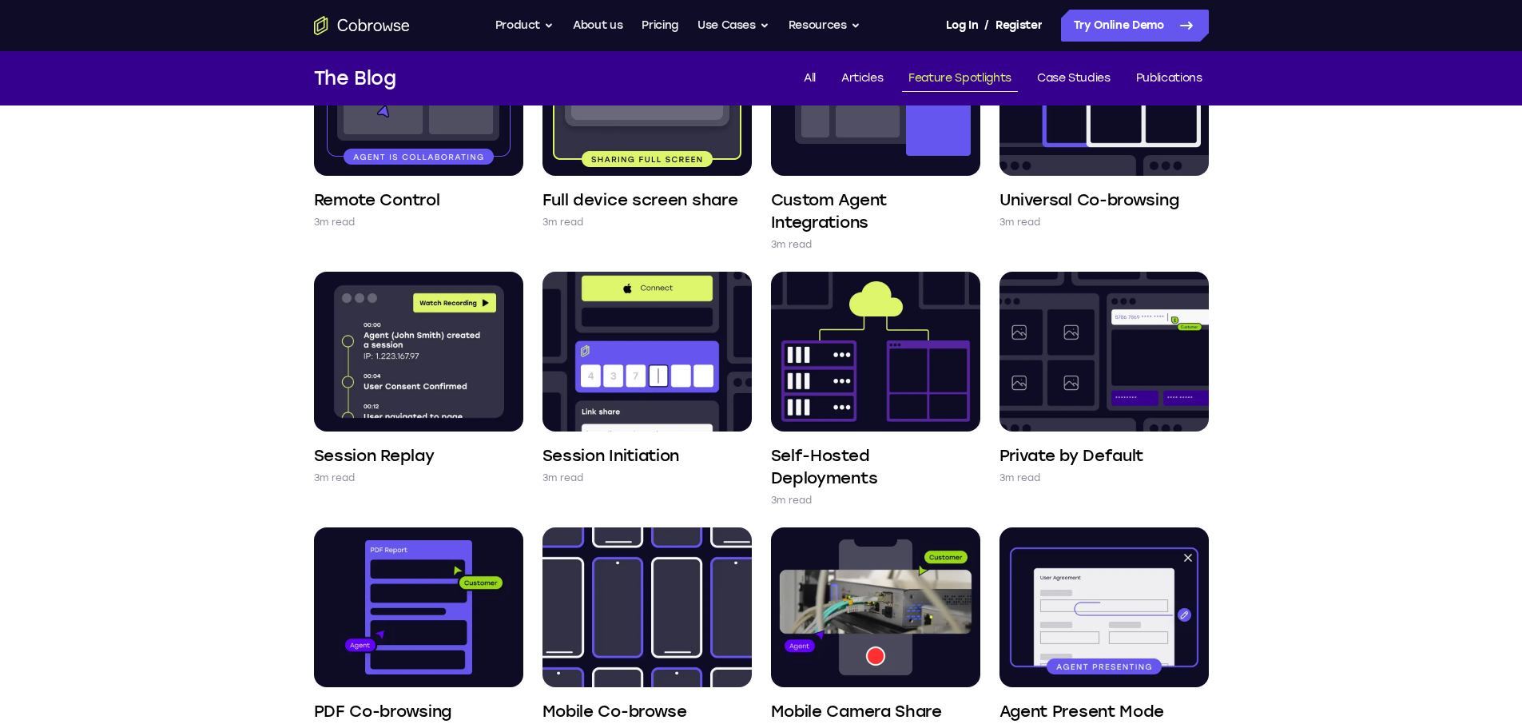
drag, startPoint x: 650, startPoint y: 324, endPoint x: 159, endPoint y: 362, distance: 492.8
click at [159, 362] on div "Feature Spotlights Voice and Video 3m read AI Virtual Agent Co-browse 3m read E…" at bounding box center [761, 212] width 1522 height 1173
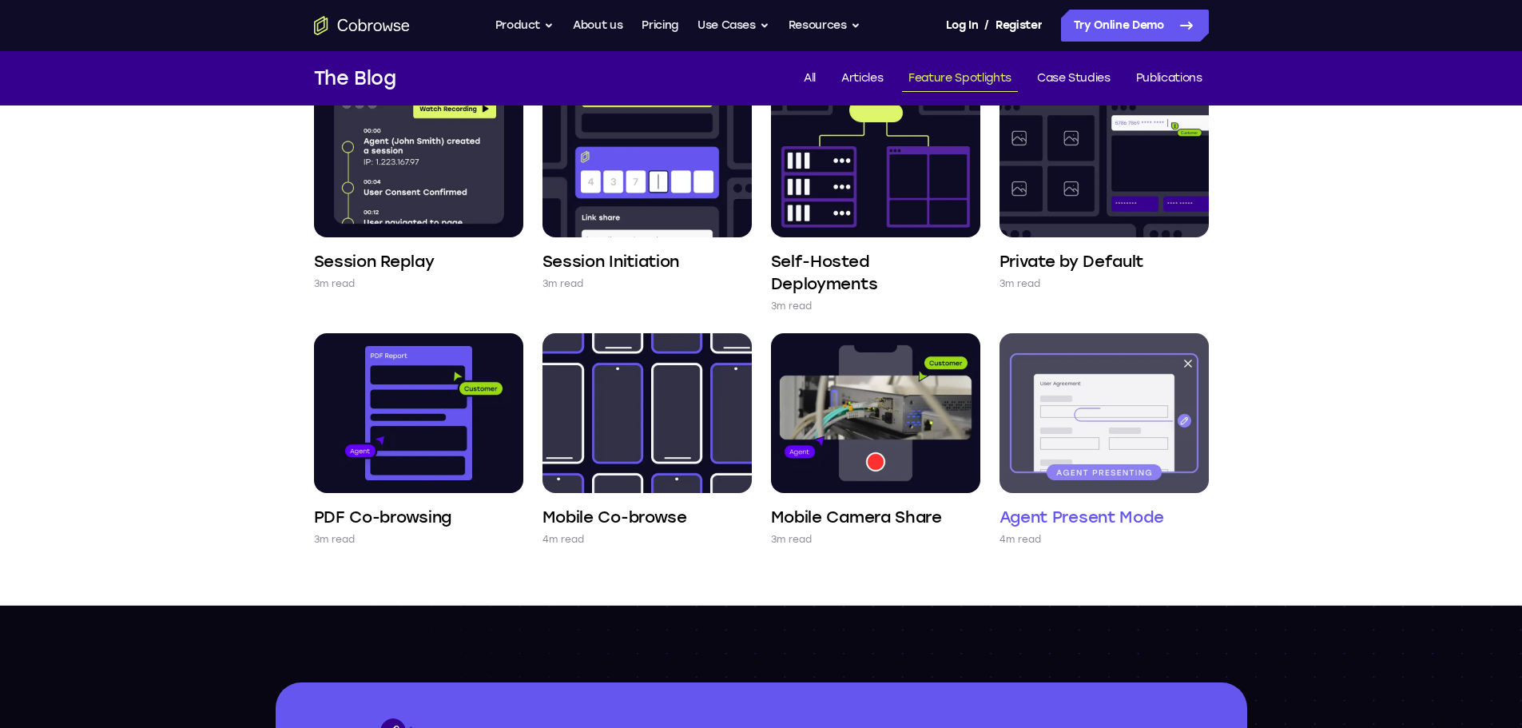
scroll to position [719, 0]
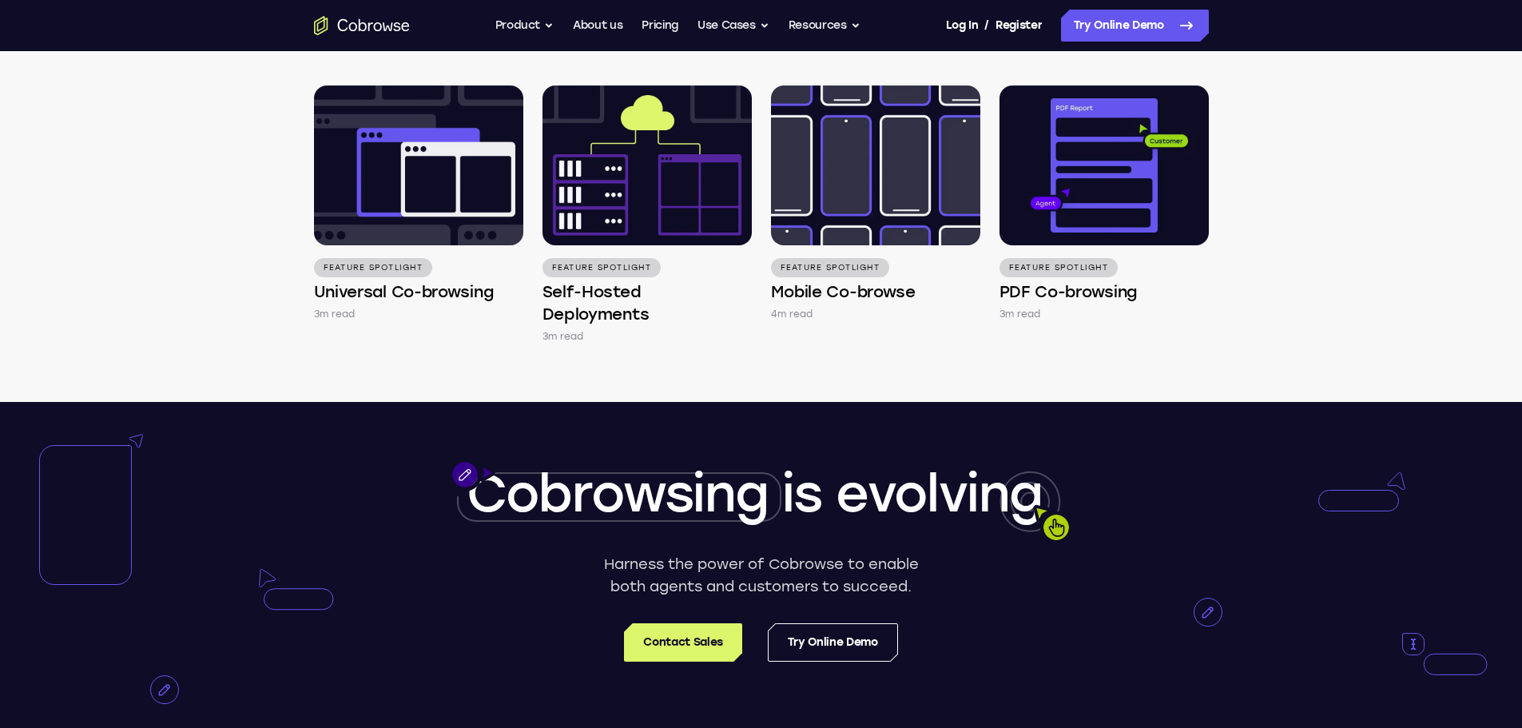
scroll to position [2796, 0]
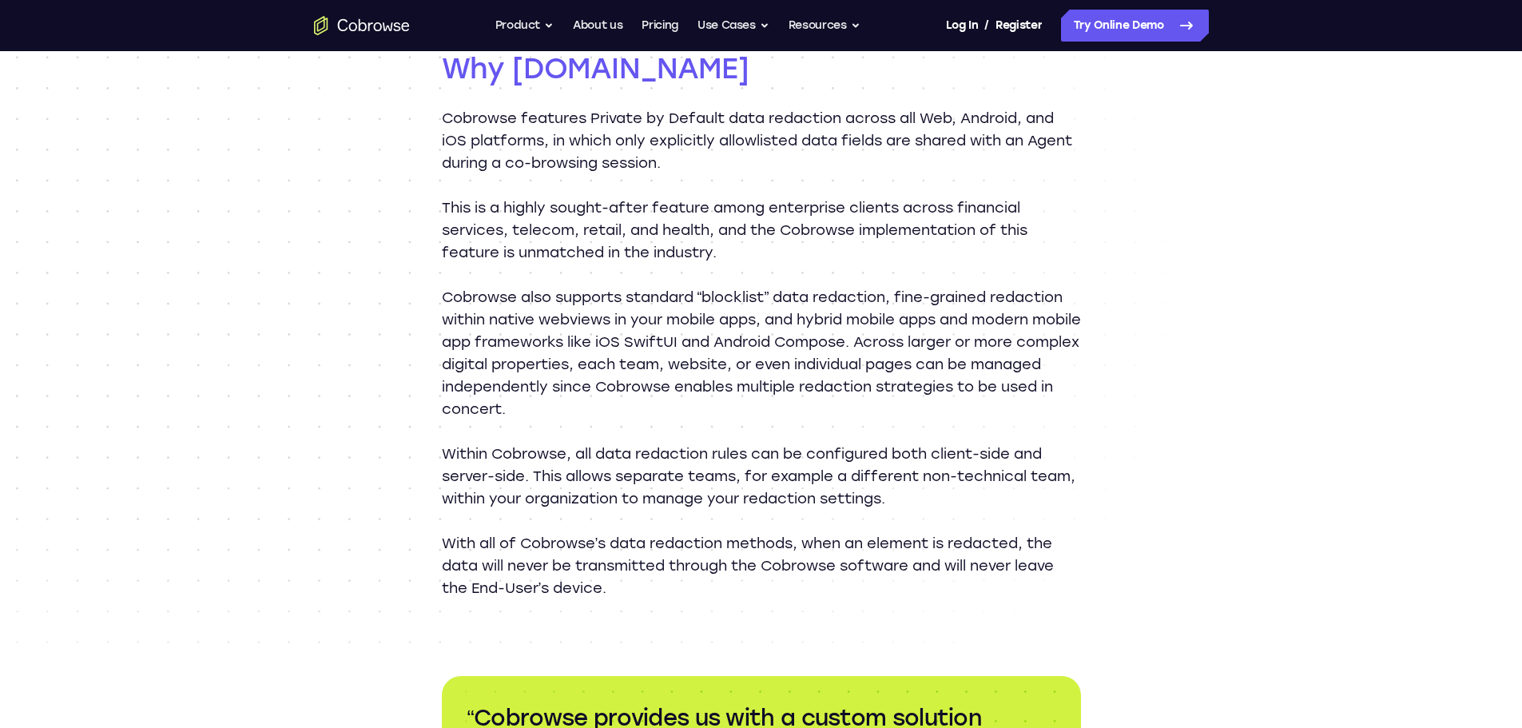
scroll to position [1757, 0]
